Goal: Information Seeking & Learning: Learn about a topic

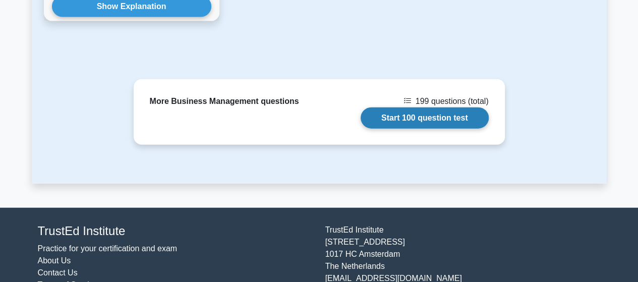
click at [415, 107] on link "Start 100 question test" at bounding box center [425, 117] width 128 height 21
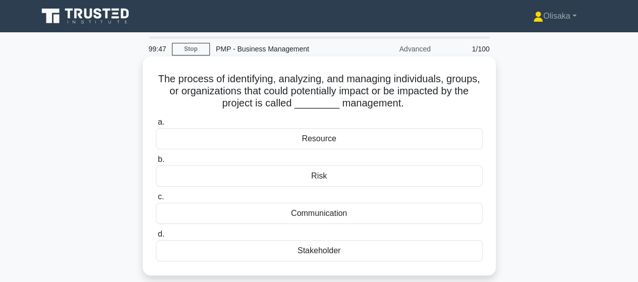
click at [307, 251] on div "Stakeholder" at bounding box center [319, 250] width 327 height 21
click at [156, 237] on input "d. Stakeholder" at bounding box center [156, 234] width 0 height 7
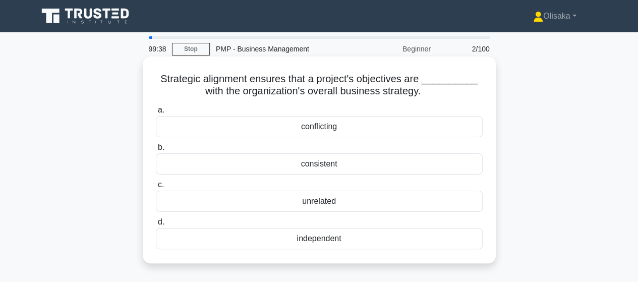
click at [314, 167] on div "consistent" at bounding box center [319, 163] width 327 height 21
click at [156, 151] on input "b. consistent" at bounding box center [156, 147] width 0 height 7
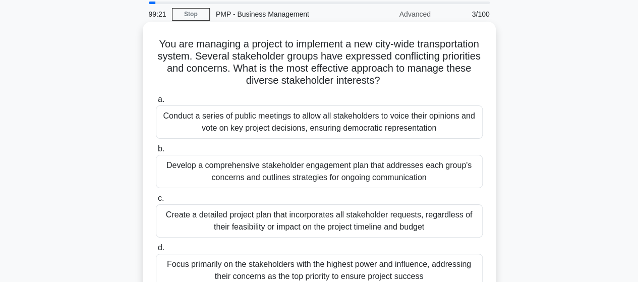
scroll to position [50, 0]
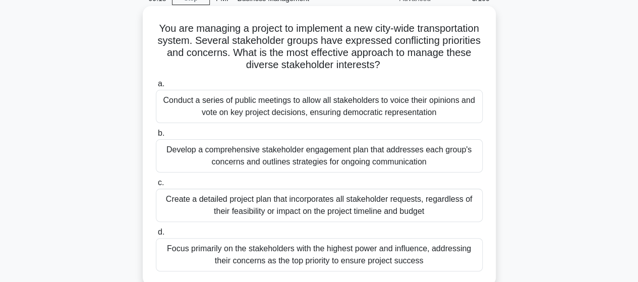
click at [324, 163] on div "Develop a comprehensive stakeholder engagement plan that addresses each group's…" at bounding box center [319, 155] width 327 height 33
click at [156, 137] on input "b. Develop a comprehensive stakeholder engagement plan that addresses each grou…" at bounding box center [156, 133] width 0 height 7
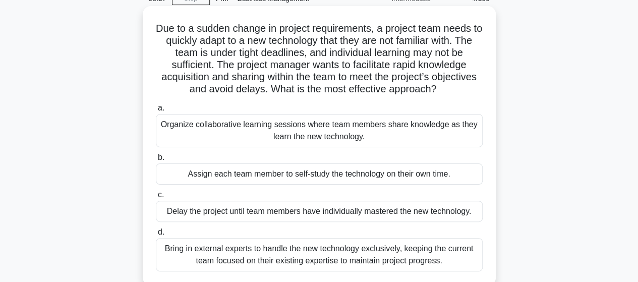
click at [263, 126] on div "Organize collaborative learning sessions where team members share knowledge as …" at bounding box center [319, 130] width 327 height 33
click at [156, 111] on input "a. Organize collaborative learning sessions where team members share knowledge …" at bounding box center [156, 108] width 0 height 7
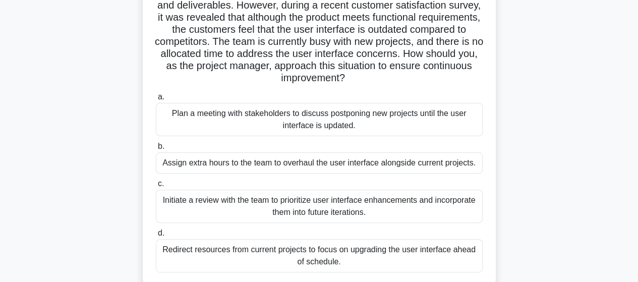
scroll to position [101, 0]
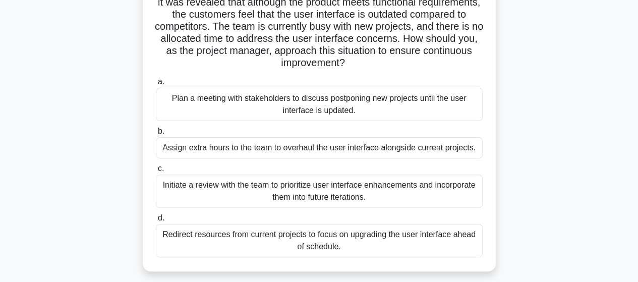
click at [292, 196] on div "Initiate a review with the team to prioritize user interface enhancements and i…" at bounding box center [319, 190] width 327 height 33
click at [156, 172] on input "c. Initiate a review with the team to prioritize user interface enhancements an…" at bounding box center [156, 168] width 0 height 7
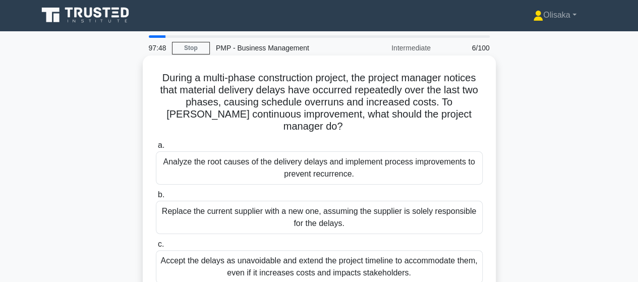
scroll to position [0, 0]
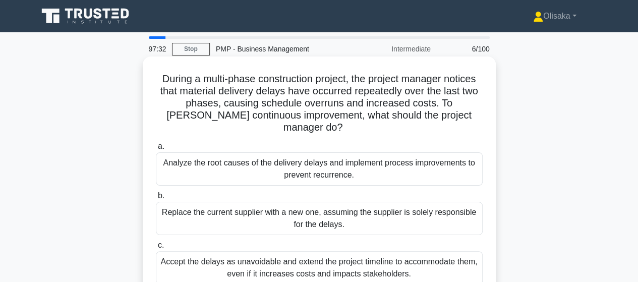
click at [349, 156] on div "Analyze the root causes of the delivery delays and implement process improvemen…" at bounding box center [319, 168] width 327 height 33
click at [156, 150] on input "a. Analyze the root causes of the delivery delays and implement process improve…" at bounding box center [156, 146] width 0 height 7
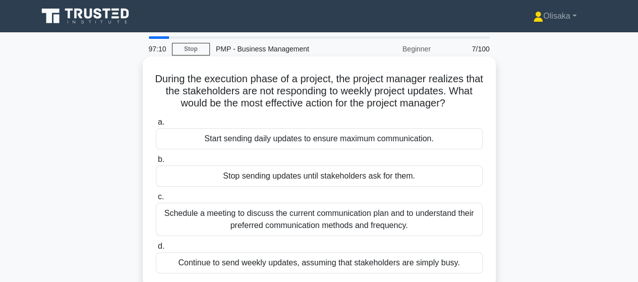
click at [314, 221] on div "Schedule a meeting to discuss the current communication plan and to understand …" at bounding box center [319, 219] width 327 height 33
click at [156, 200] on input "c. Schedule a meeting to discuss the current communication plan and to understa…" at bounding box center [156, 197] width 0 height 7
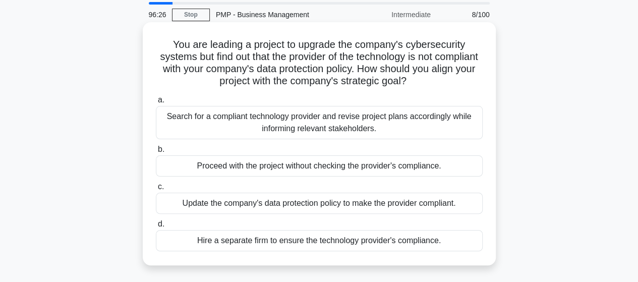
scroll to position [50, 0]
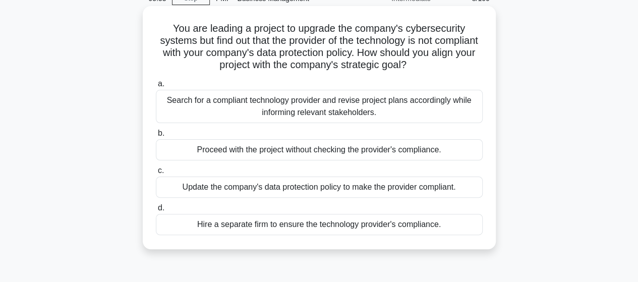
click at [304, 109] on div "Search for a compliant technology provider and revise project plans accordingly…" at bounding box center [319, 106] width 327 height 33
click at [156, 87] on input "a. Search for a compliant technology provider and revise project plans accordin…" at bounding box center [156, 84] width 0 height 7
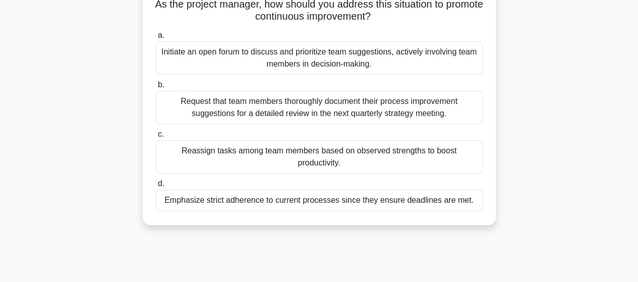
scroll to position [151, 0]
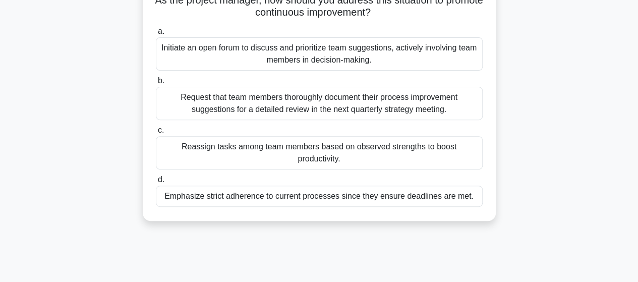
click at [259, 52] on div "Initiate an open forum to discuss and prioritize team suggestions, actively inv…" at bounding box center [319, 53] width 327 height 33
click at [156, 35] on input "a. Initiate an open forum to discuss and prioritize team suggestions, actively …" at bounding box center [156, 31] width 0 height 7
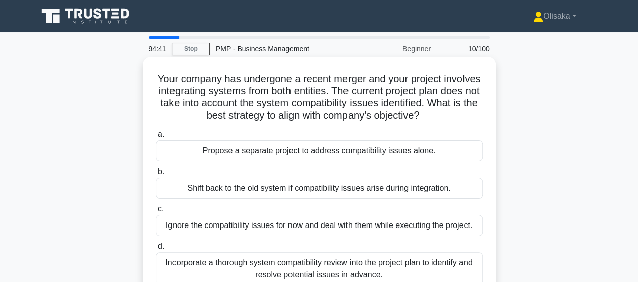
scroll to position [50, 0]
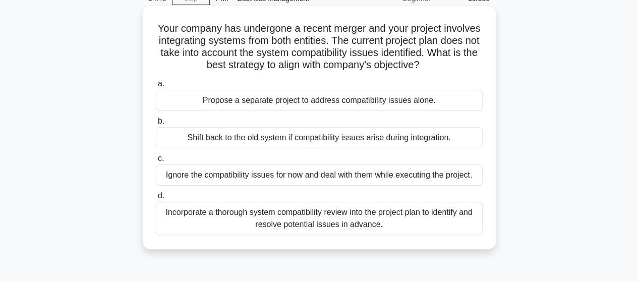
click at [300, 226] on div "Incorporate a thorough system compatibility review into the project plan to ide…" at bounding box center [319, 218] width 327 height 33
click at [156, 199] on input "d. Incorporate a thorough system compatibility review into the project plan to …" at bounding box center [156, 196] width 0 height 7
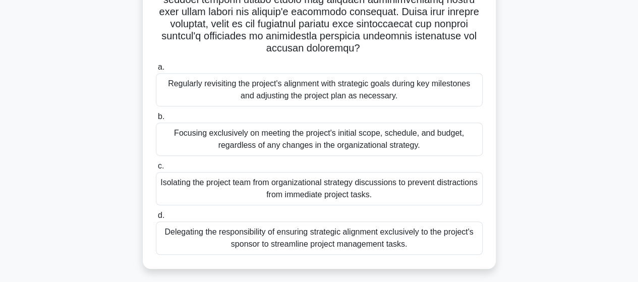
scroll to position [252, 0]
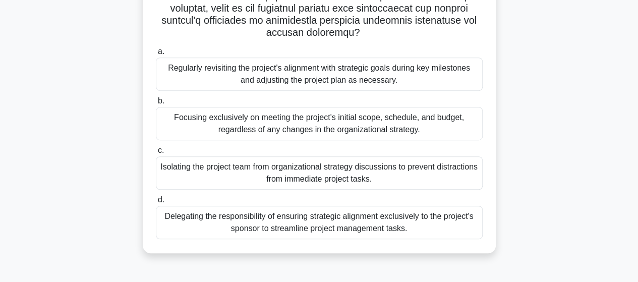
click at [316, 61] on div "Regularly revisiting the project's alignment with strategic goals during key mi…" at bounding box center [319, 73] width 327 height 33
click at [156, 55] on input "a. Regularly revisiting the project's alignment with strategic goals during key…" at bounding box center [156, 51] width 0 height 7
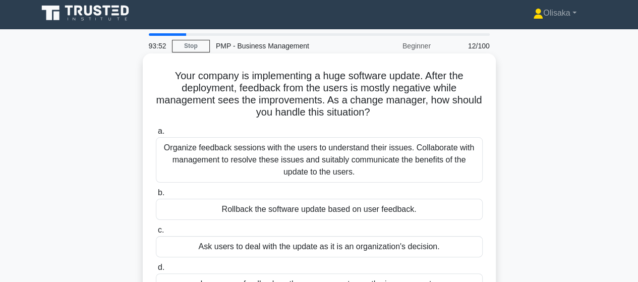
scroll to position [50, 0]
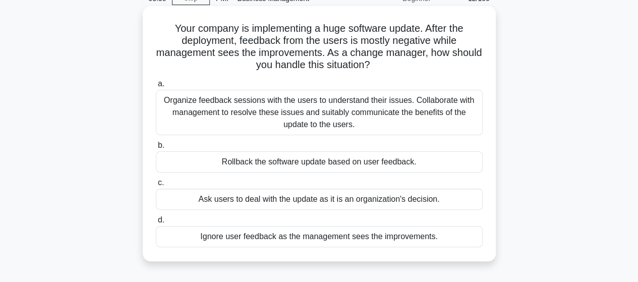
click at [304, 118] on div "Organize feedback sessions with the users to understand their issues. Collabora…" at bounding box center [319, 112] width 327 height 45
click at [156, 87] on input "a. Organize feedback sessions with the users to understand their issues. Collab…" at bounding box center [156, 84] width 0 height 7
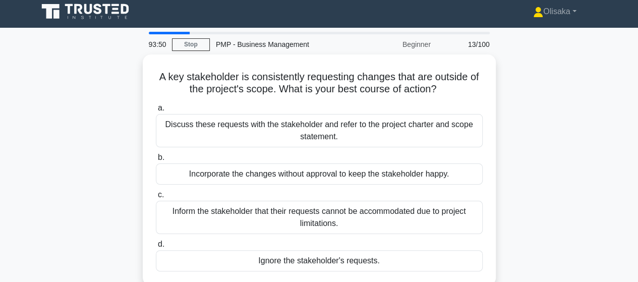
scroll to position [0, 0]
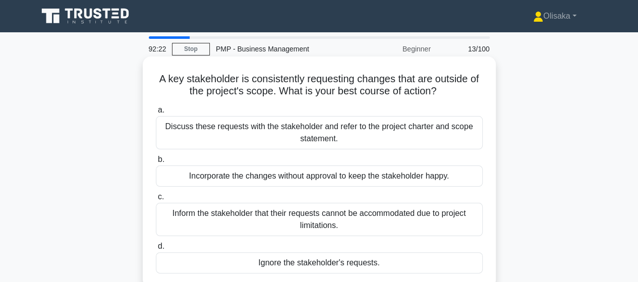
click at [313, 137] on div "Discuss these requests with the stakeholder and refer to the project charter an…" at bounding box center [319, 132] width 327 height 33
click at [156, 113] on input "a. Discuss these requests with the stakeholder and refer to the project charter…" at bounding box center [156, 110] width 0 height 7
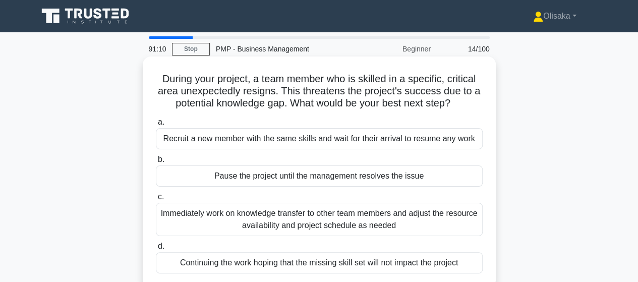
click at [306, 219] on div "Immediately work on knowledge transfer to other team members and adjust the res…" at bounding box center [319, 219] width 327 height 33
click at [156, 200] on input "c. Immediately work on knowledge transfer to other team members and adjust the …" at bounding box center [156, 197] width 0 height 7
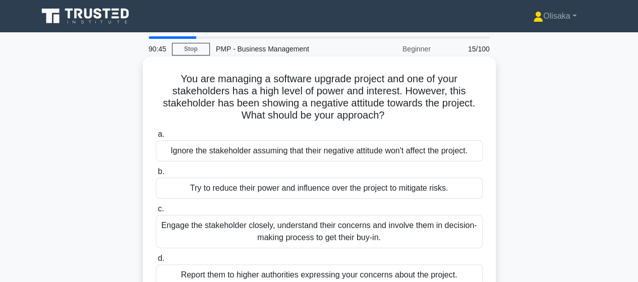
click at [294, 229] on div "Engage the stakeholder closely, understand their concerns and involve them in d…" at bounding box center [319, 231] width 327 height 33
click at [156, 212] on input "c. Engage the stakeholder closely, understand their concerns and involve them i…" at bounding box center [156, 209] width 0 height 7
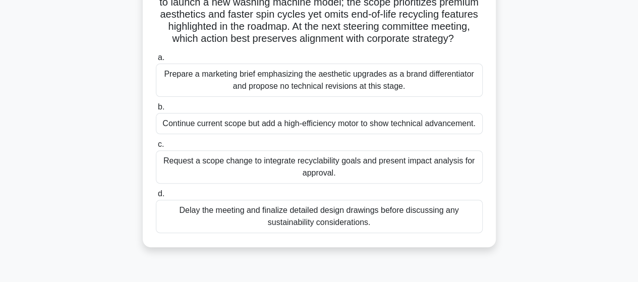
scroll to position [50, 0]
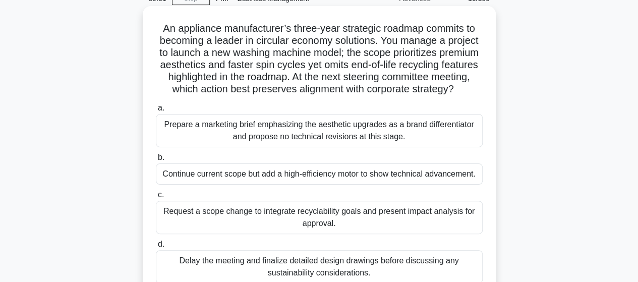
click at [275, 223] on div "Request a scope change to integrate recyclability goals and present impact anal…" at bounding box center [319, 217] width 327 height 33
click at [156, 198] on input "c. Request a scope change to integrate recyclability goals and present impact a…" at bounding box center [156, 195] width 0 height 7
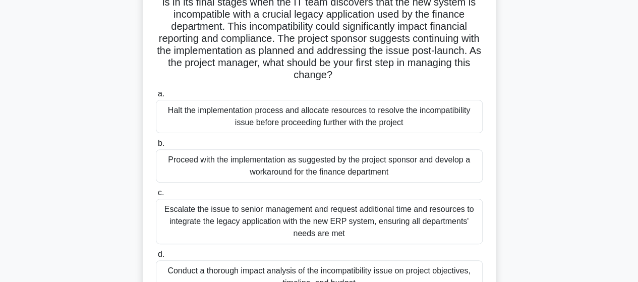
scroll to position [151, 0]
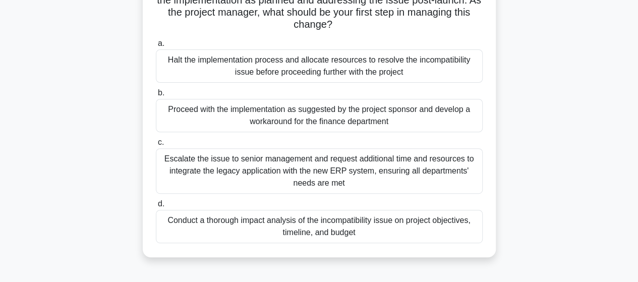
click at [328, 223] on div "Conduct a thorough impact analysis of the incompatibility issue on project obje…" at bounding box center [319, 226] width 327 height 33
click at [156, 207] on input "d. Conduct a thorough impact analysis of the incompatibility issue on project o…" at bounding box center [156, 204] width 0 height 7
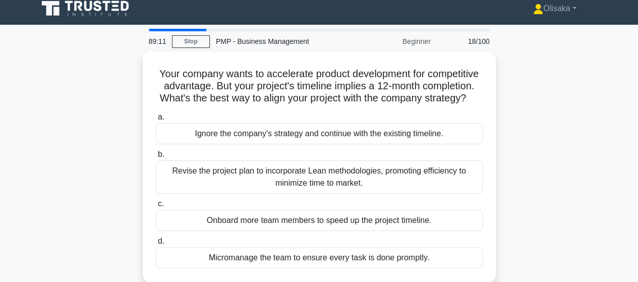
scroll to position [0, 0]
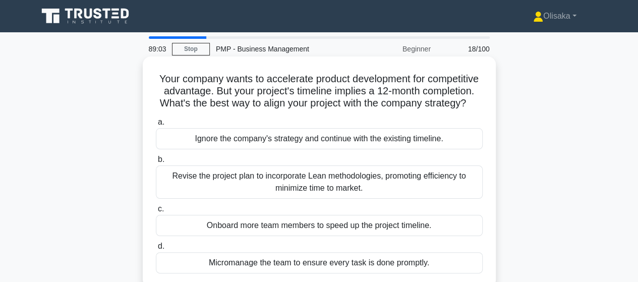
click at [292, 195] on div "Revise the project plan to incorporate Lean methodologies, promoting efficiency…" at bounding box center [319, 181] width 327 height 33
click at [156, 163] on input "b. Revise the project plan to incorporate Lean methodologies, promoting efficie…" at bounding box center [156, 159] width 0 height 7
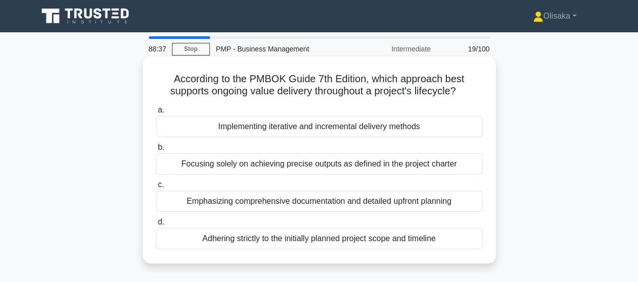
click at [287, 125] on div "Implementing iterative and incremental delivery methods" at bounding box center [319, 126] width 327 height 21
click at [156, 113] on input "a. Implementing iterative and incremental delivery methods" at bounding box center [156, 110] width 0 height 7
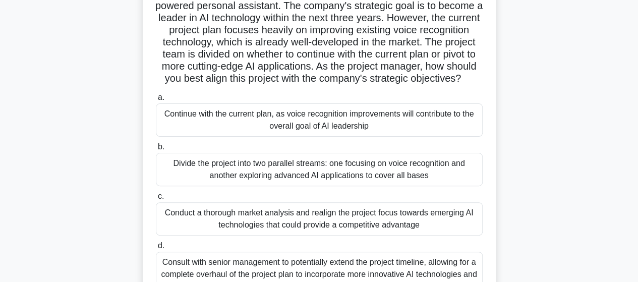
scroll to position [101, 0]
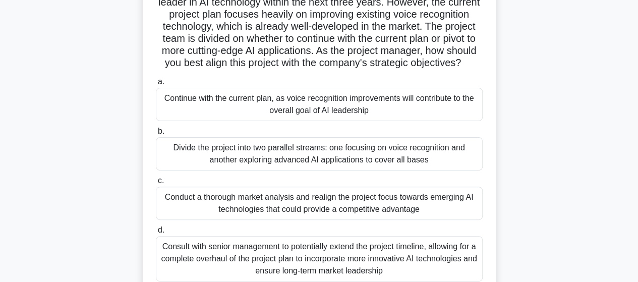
click at [322, 218] on div "Conduct a thorough market analysis and realign the project focus towards emergi…" at bounding box center [319, 203] width 327 height 33
click at [156, 184] on input "c. Conduct a thorough market analysis and realign the project focus towards eme…" at bounding box center [156, 180] width 0 height 7
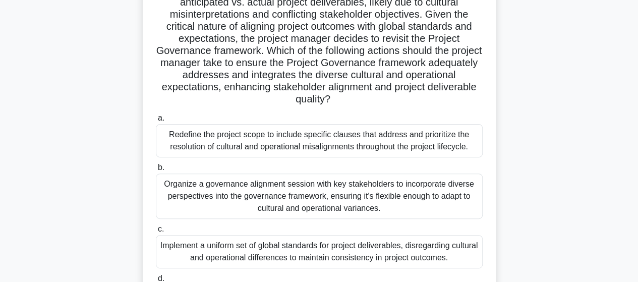
click at [300, 197] on div "Organize a governance alignment session with key stakeholders to incorporate di…" at bounding box center [319, 195] width 327 height 45
click at [156, 171] on input "b. Organize a governance alignment session with key stakeholders to incorporate…" at bounding box center [156, 167] width 0 height 7
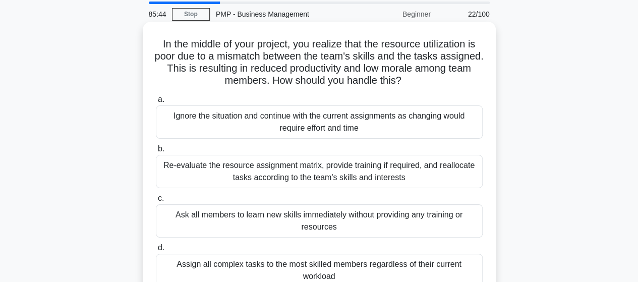
scroll to position [50, 0]
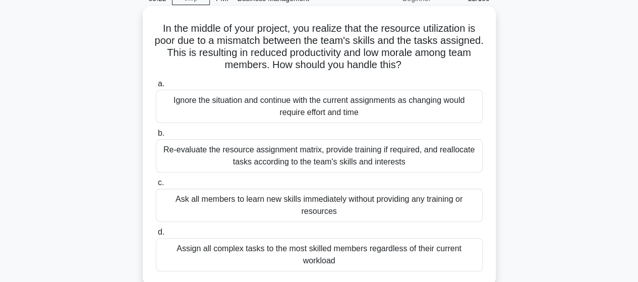
click at [395, 161] on div "Re-evaluate the resource assignment matrix, provide training if required, and r…" at bounding box center [319, 155] width 327 height 33
click at [156, 137] on input "b. Re-evaluate the resource assignment matrix, provide training if required, an…" at bounding box center [156, 133] width 0 height 7
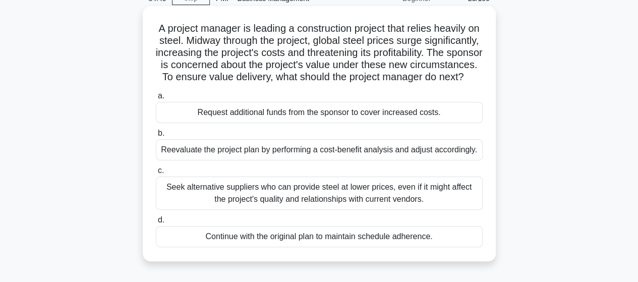
click at [337, 160] on div "Reevaluate the project plan by performing a cost-benefit analysis and adjust ac…" at bounding box center [319, 149] width 327 height 21
click at [156, 137] on input "b. Reevaluate the project plan by performing a cost-benefit analysis and adjust…" at bounding box center [156, 133] width 0 height 7
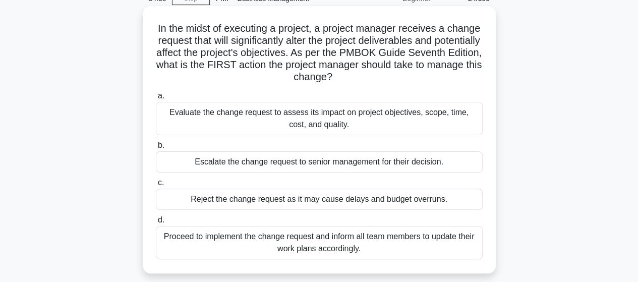
click at [331, 118] on div "Evaluate the change request to assess its impact on project objectives, scope, …" at bounding box center [319, 118] width 327 height 33
click at [156, 99] on input "a. Evaluate the change request to assess its impact on project objectives, scop…" at bounding box center [156, 96] width 0 height 7
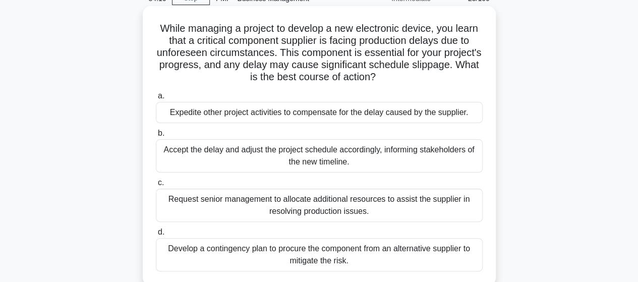
click at [302, 256] on div "Develop a contingency plan to procure the component from an alternative supplie…" at bounding box center [319, 254] width 327 height 33
click at [156, 235] on input "d. Develop a contingency plan to procure the component from an alternative supp…" at bounding box center [156, 232] width 0 height 7
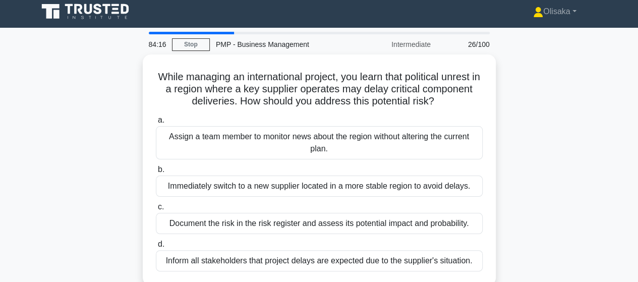
scroll to position [0, 0]
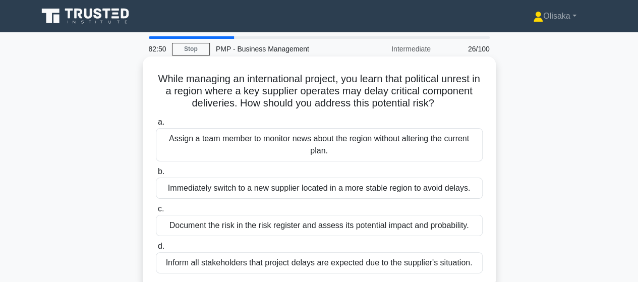
click at [289, 191] on div "Immediately switch to a new supplier located in a more stable region to avoid d…" at bounding box center [319, 187] width 327 height 21
click at [156, 175] on input "b. Immediately switch to a new supplier located in a more stable region to avoi…" at bounding box center [156, 171] width 0 height 7
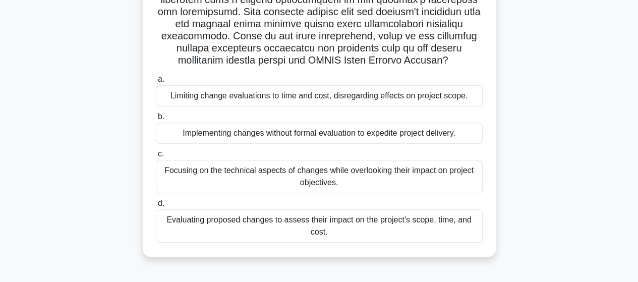
scroll to position [252, 0]
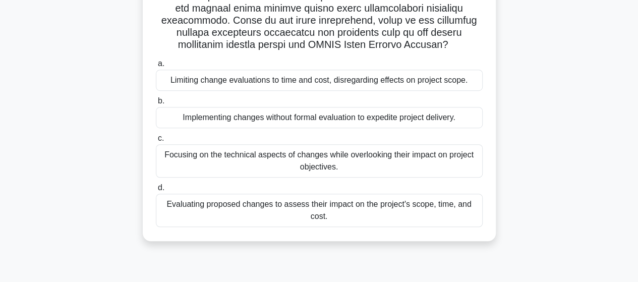
click at [289, 223] on div "Evaluating proposed changes to assess their impact on the project's scope, time…" at bounding box center [319, 210] width 327 height 33
click at [156, 191] on input "d. Evaluating proposed changes to assess their impact on the project's scope, t…" at bounding box center [156, 188] width 0 height 7
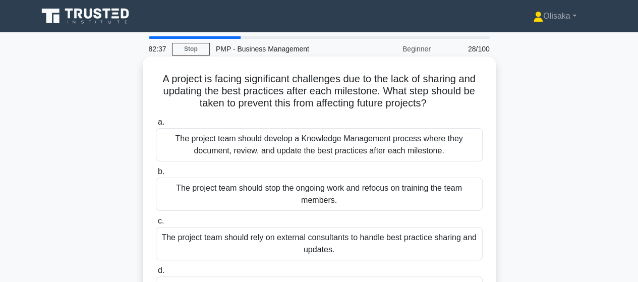
scroll to position [50, 0]
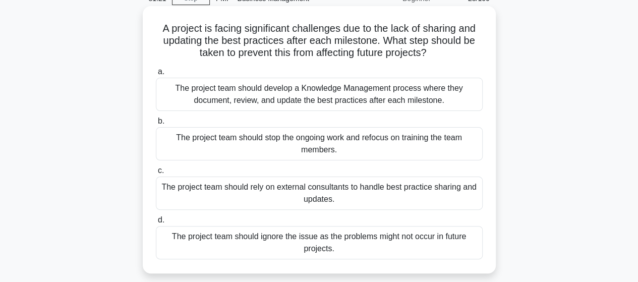
click at [276, 97] on div "The project team should develop a Knowledge Management process where they docum…" at bounding box center [319, 94] width 327 height 33
click at [156, 75] on input "a. The project team should develop a Knowledge Management process where they do…" at bounding box center [156, 72] width 0 height 7
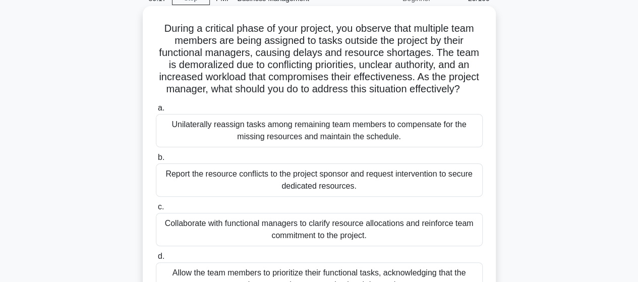
click at [293, 233] on div "Collaborate with functional managers to clarify resource allocations and reinfo…" at bounding box center [319, 229] width 327 height 33
click at [156, 210] on input "c. Collaborate with functional managers to clarify resource allocations and rei…" at bounding box center [156, 207] width 0 height 7
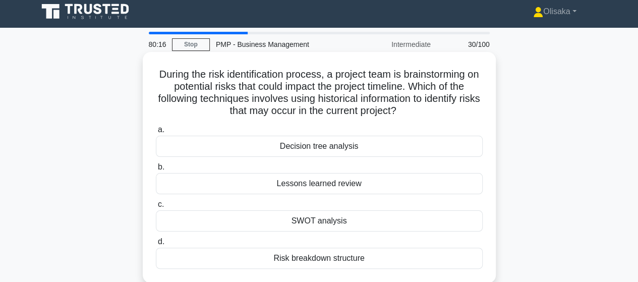
scroll to position [0, 0]
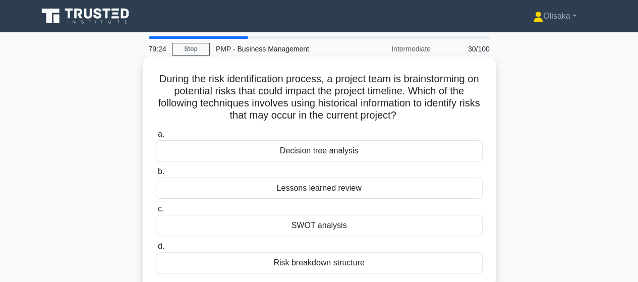
click at [310, 190] on div "Lessons learned review" at bounding box center [319, 187] width 327 height 21
click at [156, 175] on input "b. Lessons learned review" at bounding box center [156, 171] width 0 height 7
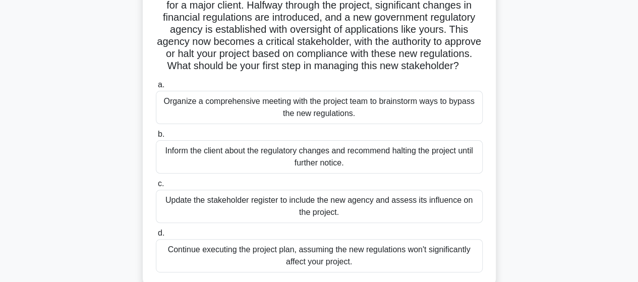
scroll to position [101, 0]
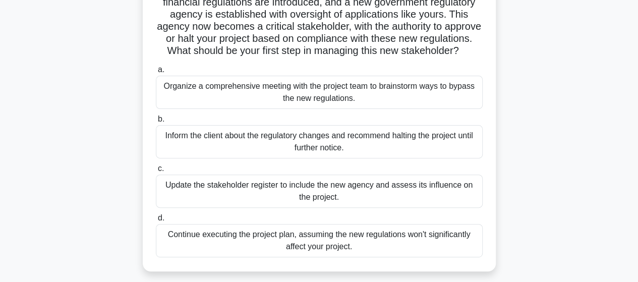
click at [316, 206] on div "Update the stakeholder register to include the new agency and assess its influe…" at bounding box center [319, 190] width 327 height 33
click at [156, 172] on input "c. Update the stakeholder register to include the new agency and assess its inf…" at bounding box center [156, 168] width 0 height 7
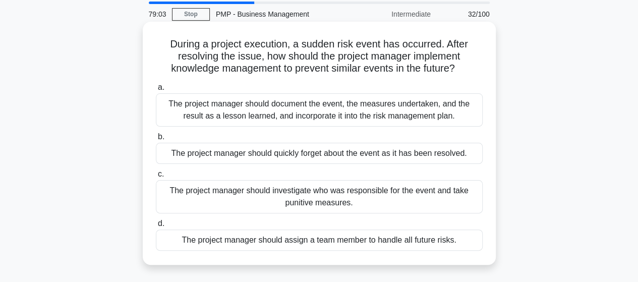
scroll to position [50, 0]
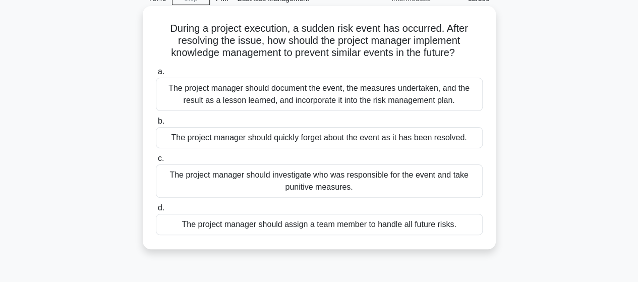
click at [323, 98] on div "The project manager should document the event, the measures undertaken, and the…" at bounding box center [319, 94] width 327 height 33
click at [156, 75] on input "a. The project manager should document the event, the measures undertaken, and …" at bounding box center [156, 72] width 0 height 7
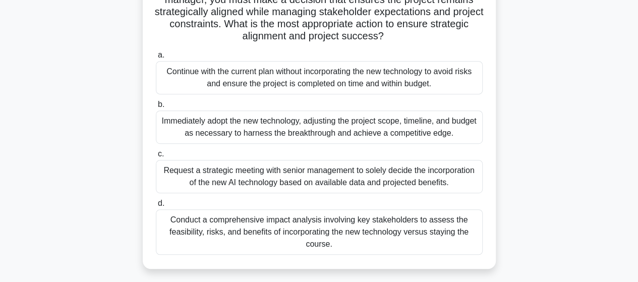
scroll to position [202, 0]
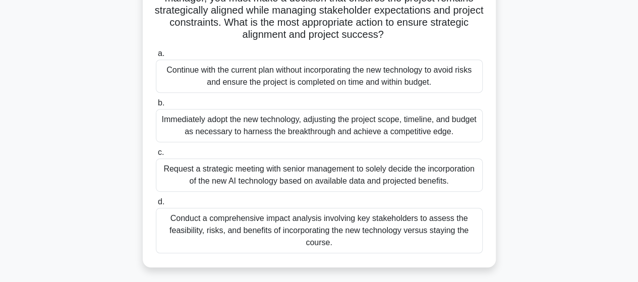
click at [315, 236] on div "Conduct a comprehensive impact analysis involving key stakeholders to assess th…" at bounding box center [319, 230] width 327 height 45
click at [156, 205] on input "d. Conduct a comprehensive impact analysis involving key stakeholders to assess…" at bounding box center [156, 202] width 0 height 7
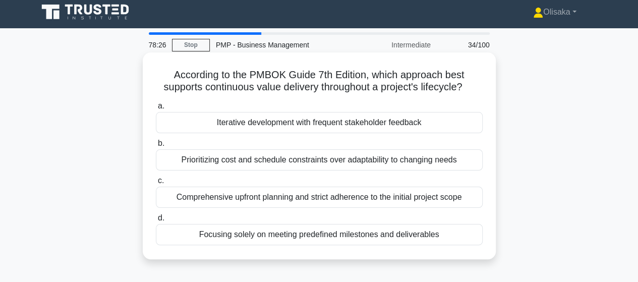
scroll to position [0, 0]
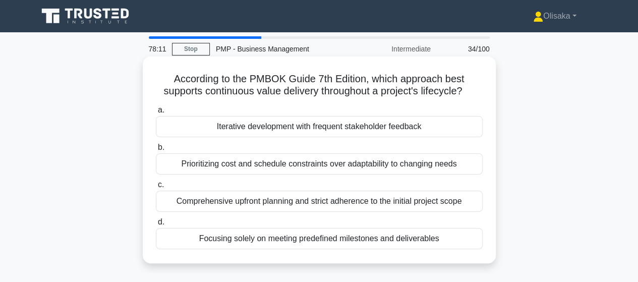
click at [306, 126] on div "Iterative development with frequent stakeholder feedback" at bounding box center [319, 126] width 327 height 21
click at [156, 113] on input "a. Iterative development with frequent stakeholder feedback" at bounding box center [156, 110] width 0 height 7
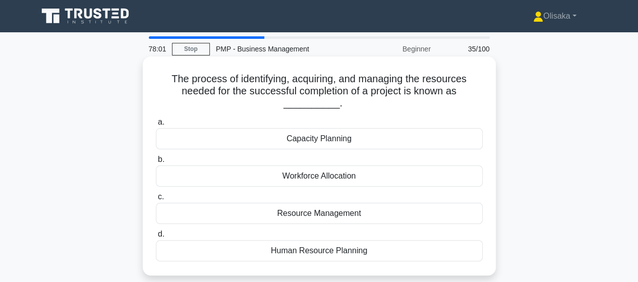
click at [312, 216] on div "Resource Management" at bounding box center [319, 213] width 327 height 21
click at [156, 200] on input "c. Resource Management" at bounding box center [156, 197] width 0 height 7
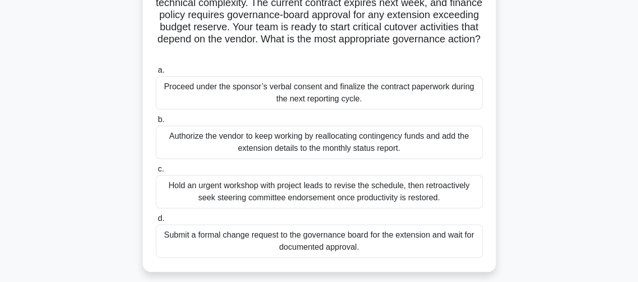
scroll to position [101, 0]
click at [323, 242] on div "Submit a formal change request to the governance board for the extension and wa…" at bounding box center [319, 240] width 327 height 33
click at [156, 221] on input "d. Submit a formal change request to the governance board for the extension and…" at bounding box center [156, 218] width 0 height 7
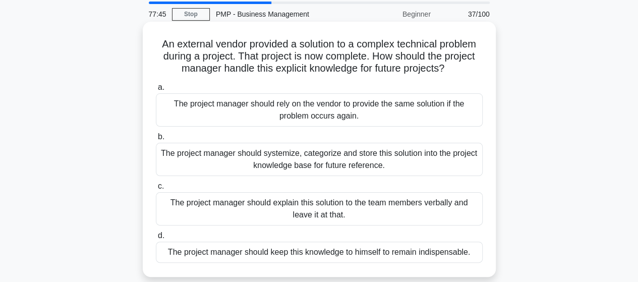
scroll to position [50, 0]
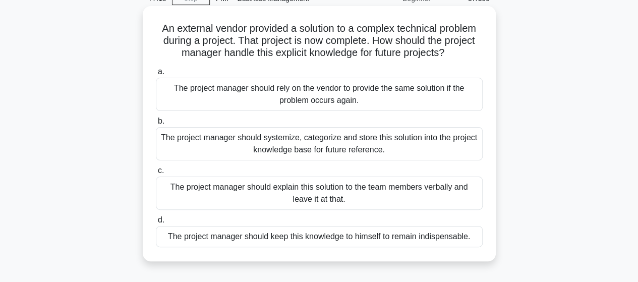
click at [328, 148] on div "The project manager should systemize, categorize and store this solution into t…" at bounding box center [319, 143] width 327 height 33
click at [156, 125] on input "b. The project manager should systemize, categorize and store this solution int…" at bounding box center [156, 121] width 0 height 7
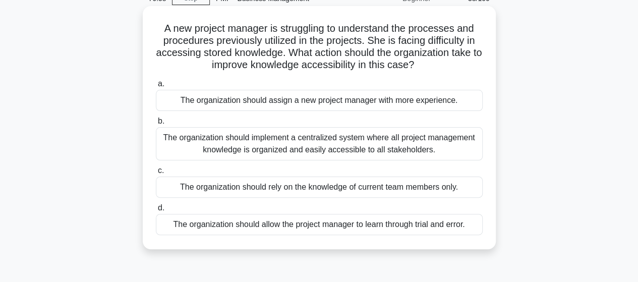
click at [327, 150] on div "The organization should implement a centralized system where all project manage…" at bounding box center [319, 143] width 327 height 33
click at [156, 125] on input "b. The organization should implement a centralized system where all project man…" at bounding box center [156, 121] width 0 height 7
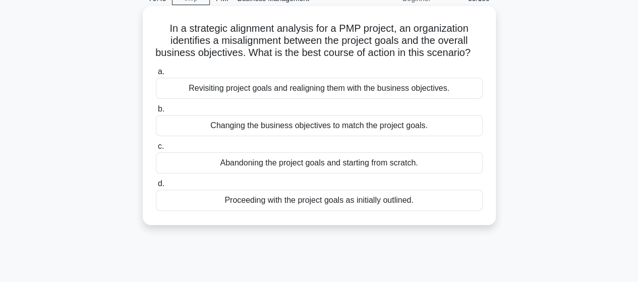
click at [347, 99] on div "Revisiting project goals and realigning them with the business objectives." at bounding box center [319, 88] width 327 height 21
click at [156, 75] on input "a. Revisiting project goals and realigning them with the business objectives." at bounding box center [156, 72] width 0 height 7
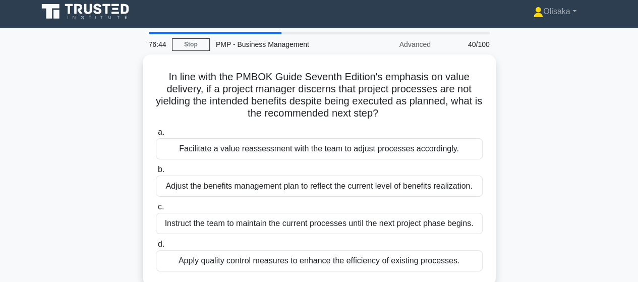
scroll to position [0, 0]
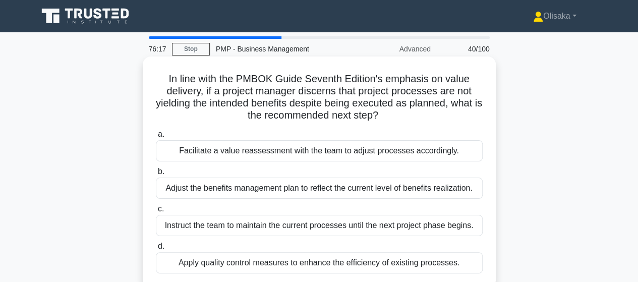
click at [341, 157] on div "Facilitate a value reassessment with the team to adjust processes accordingly." at bounding box center [319, 150] width 327 height 21
click at [156, 138] on input "a. Facilitate a value reassessment with the team to adjust processes accordingl…" at bounding box center [156, 134] width 0 height 7
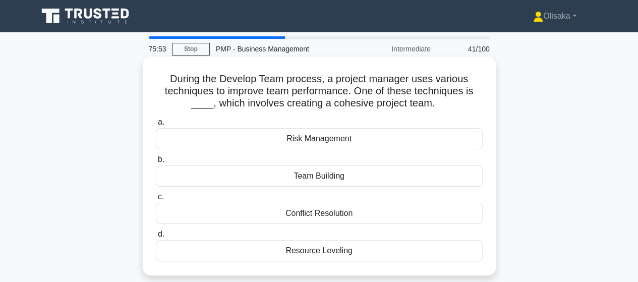
click at [291, 180] on div "Team Building" at bounding box center [319, 175] width 327 height 21
click at [156, 163] on input "b. Team Building" at bounding box center [156, 159] width 0 height 7
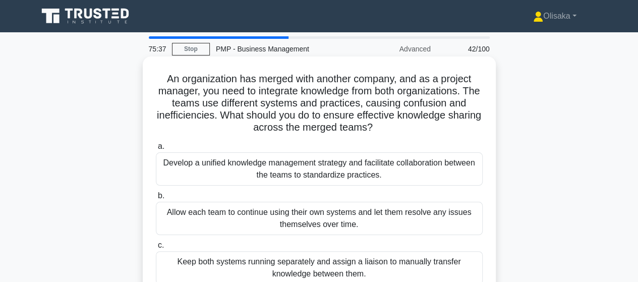
scroll to position [50, 0]
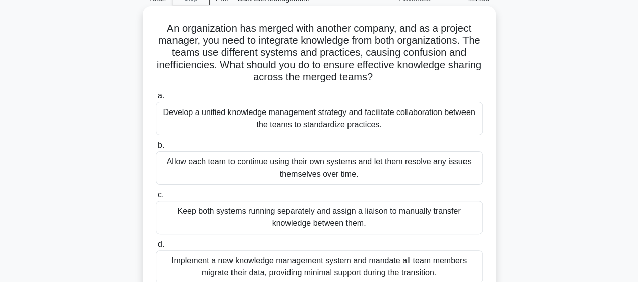
click at [366, 124] on div "Develop a unified knowledge management strategy and facilitate collaboration be…" at bounding box center [319, 118] width 327 height 33
click at [156, 99] on input "a. Develop a unified knowledge management strategy and facilitate collaboration…" at bounding box center [156, 96] width 0 height 7
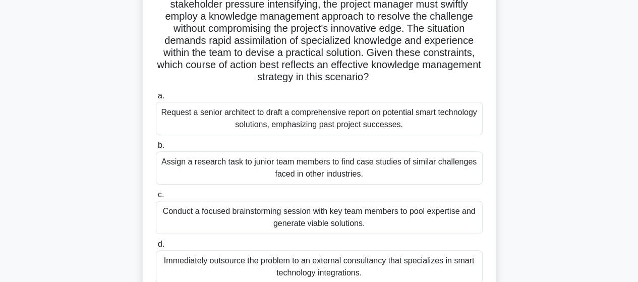
scroll to position [151, 0]
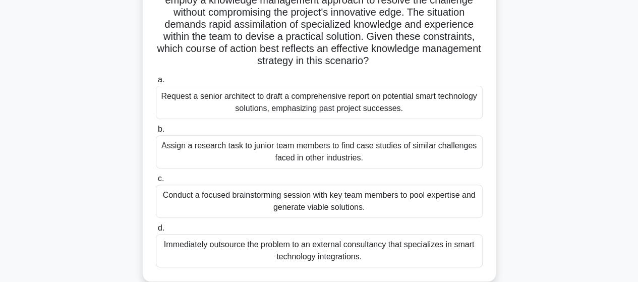
click at [286, 208] on div "Conduct a focused brainstorming session with key team members to pool expertise…" at bounding box center [319, 201] width 327 height 33
click at [156, 182] on input "c. Conduct a focused brainstorming session with key team members to pool expert…" at bounding box center [156, 178] width 0 height 7
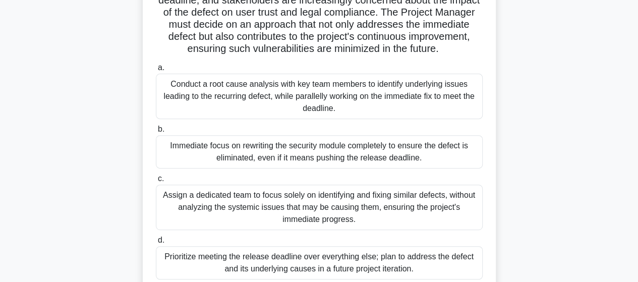
click at [368, 99] on div "Conduct a root cause analysis with key team members to identify underlying issu…" at bounding box center [319, 96] width 327 height 45
click at [156, 71] on input "a. Conduct a root cause analysis with key team members to identify underlying i…" at bounding box center [156, 68] width 0 height 7
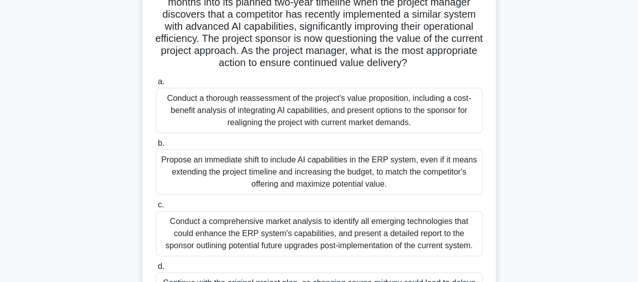
click at [347, 115] on div "Conduct a thorough reassessment of the project's value proposition, including a…" at bounding box center [319, 110] width 327 height 45
click at [156, 85] on input "a. Conduct a thorough reassessment of the project's value proposition, includin…" at bounding box center [156, 82] width 0 height 7
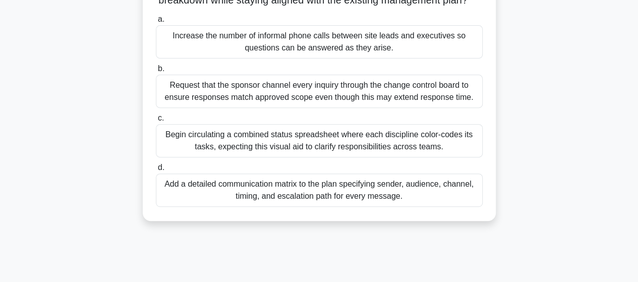
click at [326, 207] on div "Add a detailed communication matrix to the plan specifying sender, audience, ch…" at bounding box center [319, 189] width 327 height 33
click at [156, 171] on input "d. Add a detailed communication matrix to the plan specifying sender, audience,…" at bounding box center [156, 167] width 0 height 7
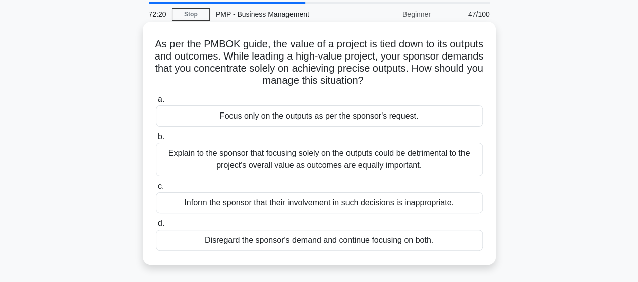
scroll to position [50, 0]
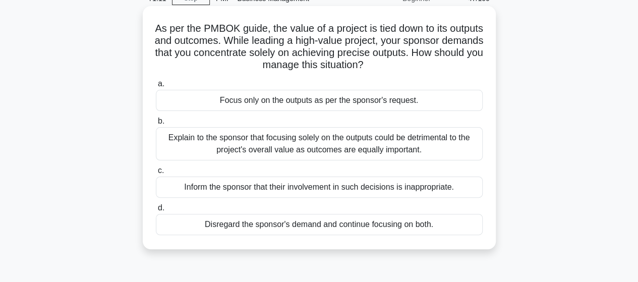
click at [301, 147] on div "Explain to the sponsor that focusing solely on the outputs could be detrimental…" at bounding box center [319, 143] width 327 height 33
click at [156, 125] on input "b. Explain to the sponsor that focusing solely on the outputs could be detrimen…" at bounding box center [156, 121] width 0 height 7
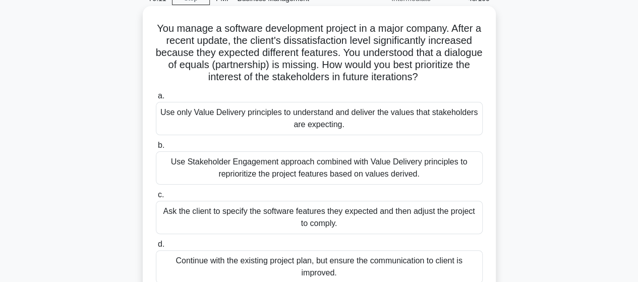
click at [313, 172] on div "Use Stakeholder Engagement approach combined with Value Delivery principles to …" at bounding box center [319, 167] width 327 height 33
click at [156, 149] on input "b. Use Stakeholder Engagement approach combined with Value Delivery principles …" at bounding box center [156, 145] width 0 height 7
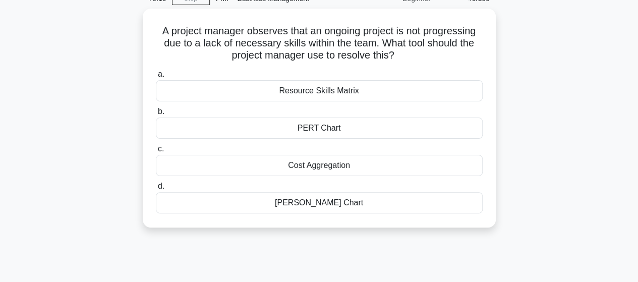
scroll to position [0, 0]
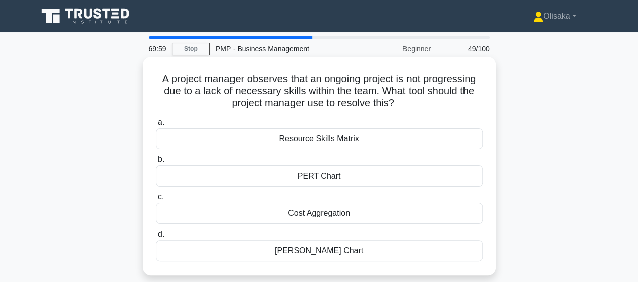
click at [337, 139] on div "Resource Skills Matrix" at bounding box center [319, 138] width 327 height 21
click at [156, 126] on input "a. Resource Skills Matrix" at bounding box center [156, 122] width 0 height 7
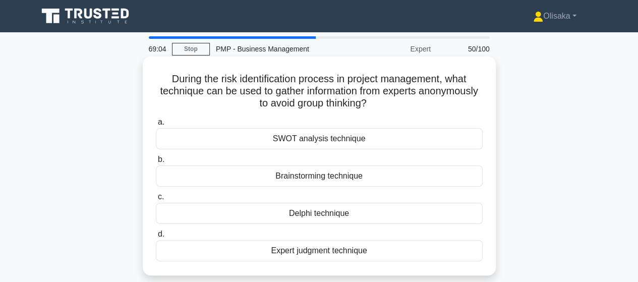
click at [298, 216] on div "Delphi technique" at bounding box center [319, 213] width 327 height 21
click at [156, 200] on input "c. Delphi technique" at bounding box center [156, 197] width 0 height 7
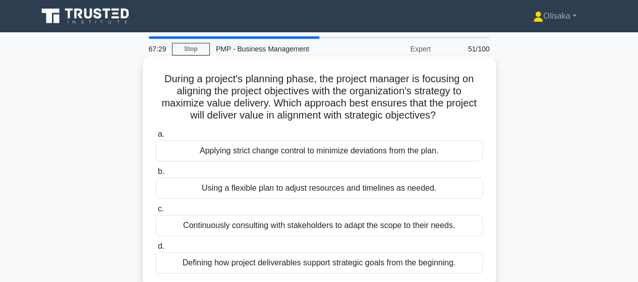
click at [311, 190] on div "Using a flexible plan to adjust resources and timelines as needed." at bounding box center [319, 187] width 327 height 21
click at [156, 175] on input "b. Using a flexible plan to adjust resources and timelines as needed." at bounding box center [156, 171] width 0 height 7
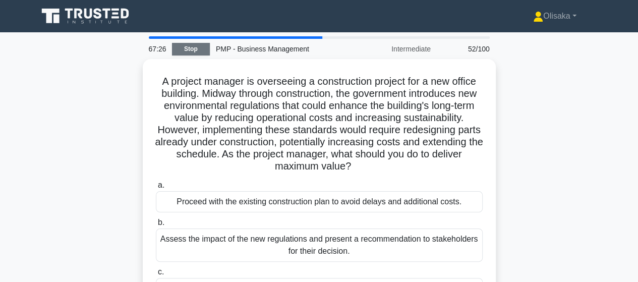
click at [188, 49] on link "Stop" at bounding box center [191, 49] width 38 height 13
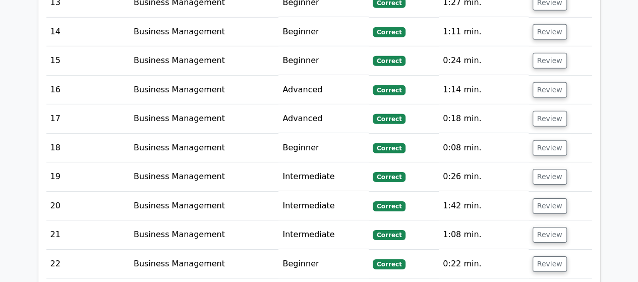
scroll to position [1664, 0]
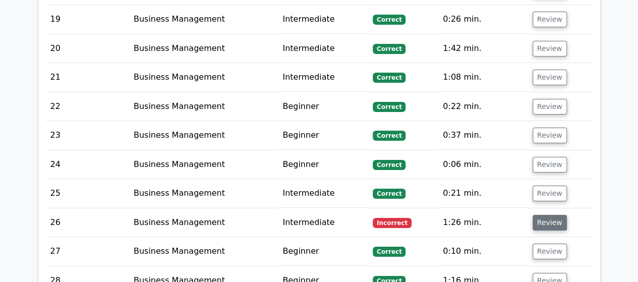
click at [545, 215] on button "Review" at bounding box center [549, 223] width 34 height 16
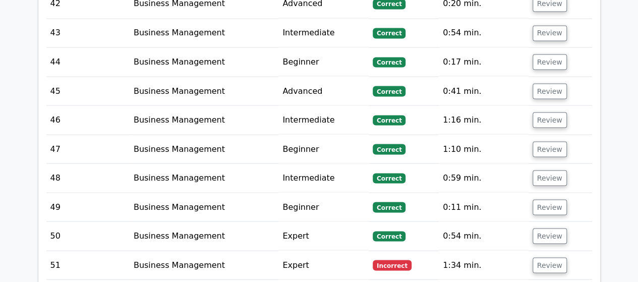
scroll to position [2824, 0]
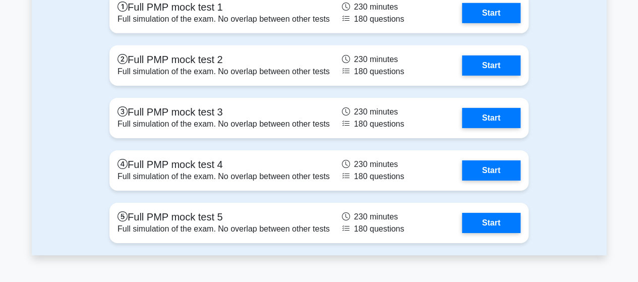
scroll to position [3341, 0]
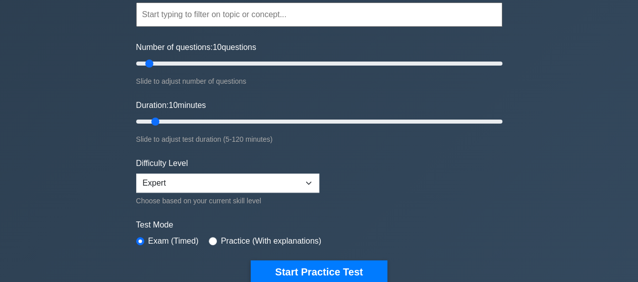
scroll to position [303, 0]
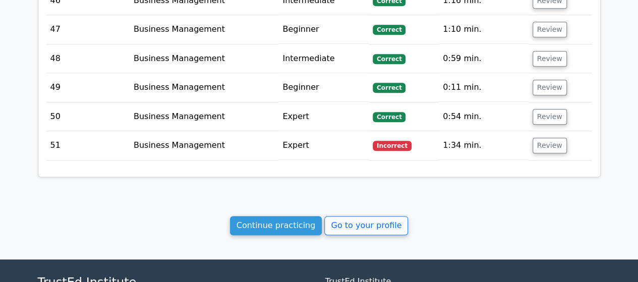
scroll to position [2522, 0]
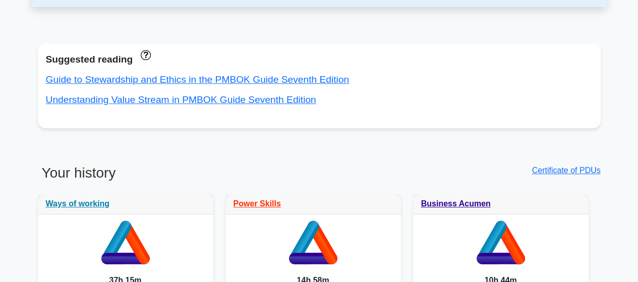
scroll to position [101, 0]
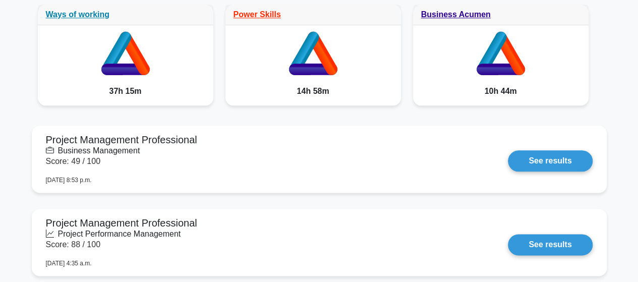
scroll to position [555, 0]
